Goal: Information Seeking & Learning: Learn about a topic

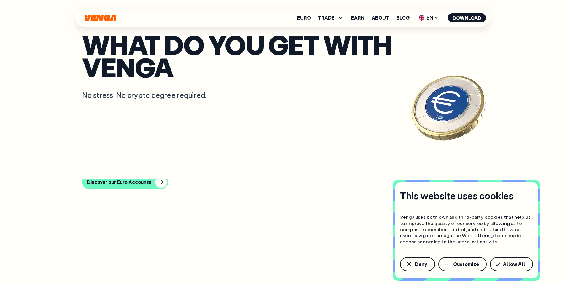
scroll to position [1610, 0]
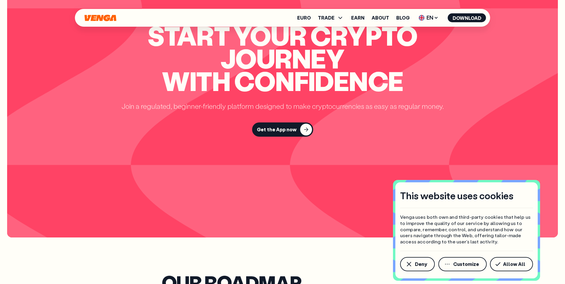
click at [336, 16] on span "TRADE" at bounding box center [331, 17] width 26 height 7
drag, startPoint x: 519, startPoint y: 264, endPoint x: 513, endPoint y: 263, distance: 5.8
click at [519, 264] on span "Allow All" at bounding box center [514, 264] width 22 height 5
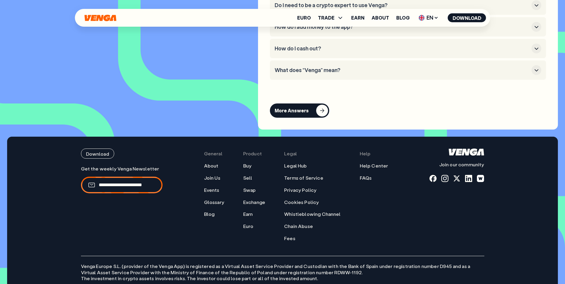
scroll to position [2768, 0]
click at [223, 205] on link "Glossary" at bounding box center [214, 202] width 20 height 6
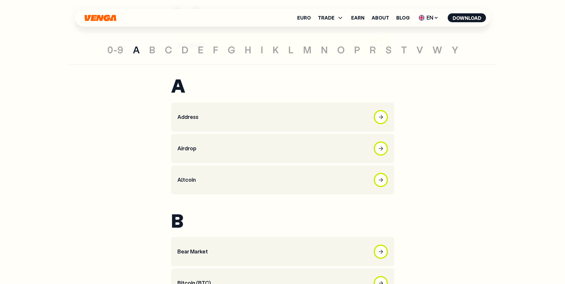
scroll to position [162, 0]
click at [327, 18] on span "TRADE" at bounding box center [326, 17] width 17 height 5
click at [334, 47] on link "Swap" at bounding box center [330, 48] width 13 height 6
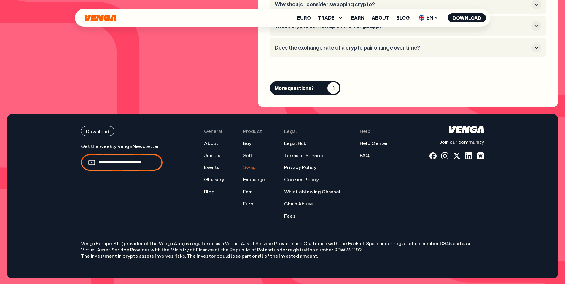
scroll to position [1772, 0]
click at [368, 155] on link "FAQs" at bounding box center [366, 155] width 12 height 6
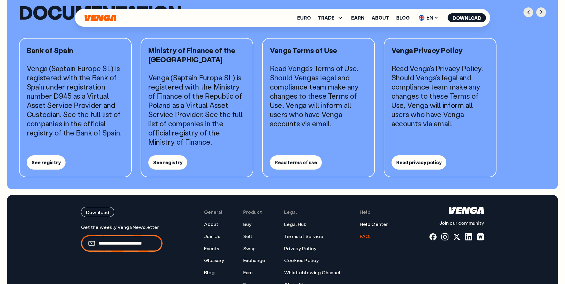
scroll to position [564, 0]
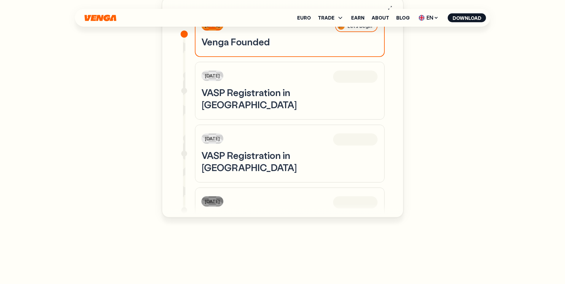
scroll to position [439, 0]
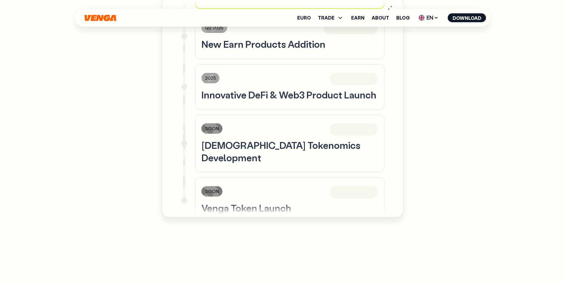
click at [252, 139] on h3 "[DEMOGRAPHIC_DATA] Tokenomics Development" at bounding box center [289, 151] width 177 height 25
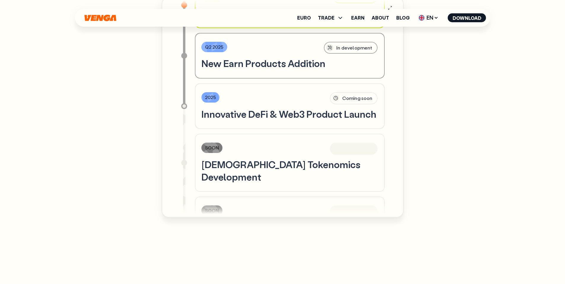
scroll to position [399, 0]
